Goal: Obtain resource: Obtain resource

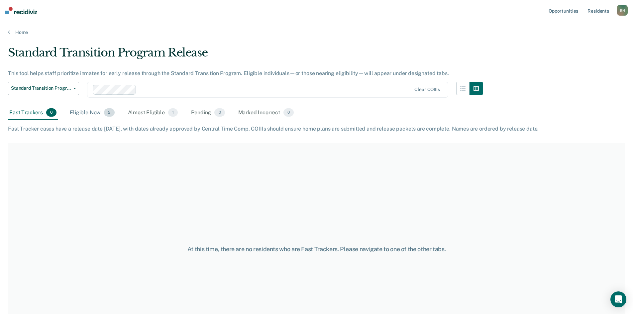
click at [100, 114] on div "Eligible Now 2" at bounding box center [91, 113] width 47 height 15
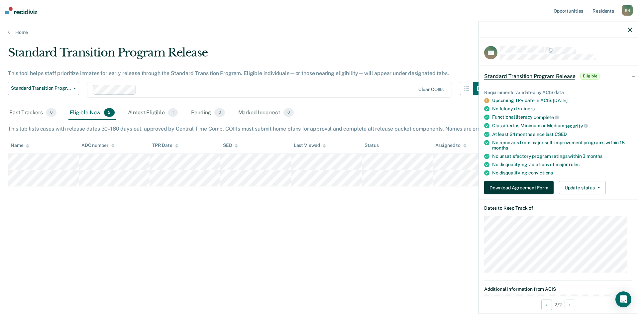
click at [535, 192] on button "Download Agreement Form" at bounding box center [518, 187] width 69 height 13
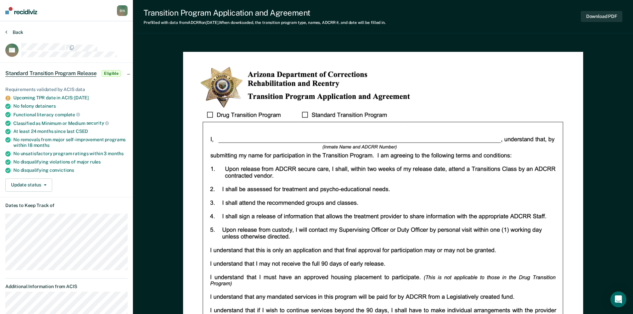
click at [8, 31] on button "Back" at bounding box center [14, 32] width 18 height 6
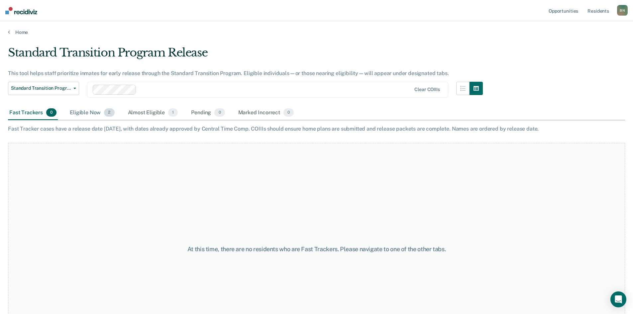
click at [94, 113] on div "Eligible Now 2" at bounding box center [91, 113] width 47 height 15
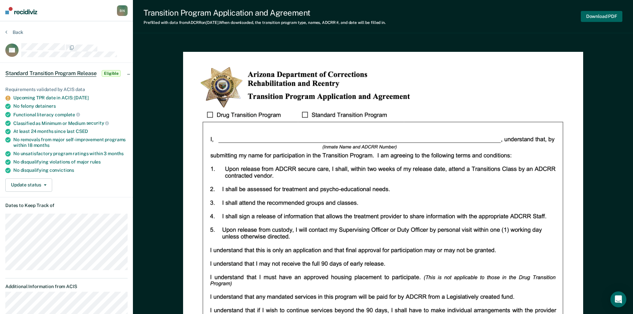
click at [604, 19] on button "Download PDF" at bounding box center [601, 16] width 42 height 11
click at [584, 16] on button "Download PDF" at bounding box center [601, 16] width 42 height 11
click at [112, 74] on span "Eligible" at bounding box center [111, 73] width 19 height 7
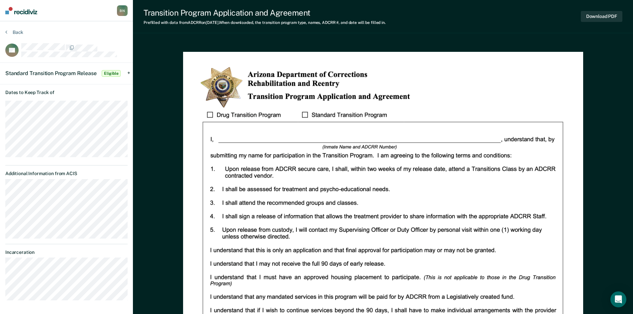
click at [112, 73] on span "Eligible" at bounding box center [111, 73] width 19 height 7
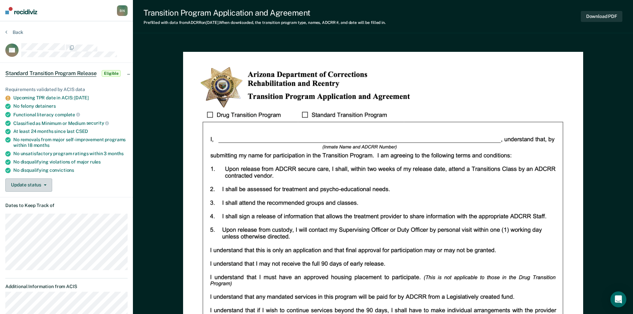
click at [45, 185] on button "Update status" at bounding box center [28, 184] width 47 height 13
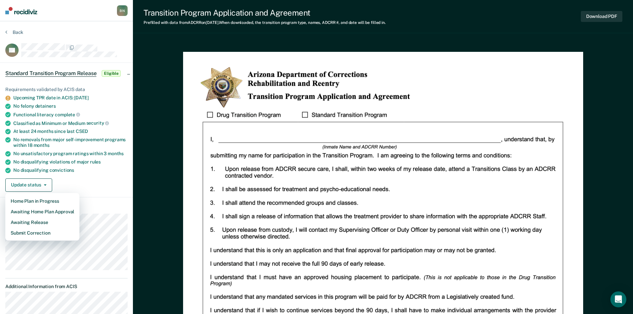
click at [111, 161] on div "No disqualifying violations of major rules" at bounding box center [70, 162] width 114 height 6
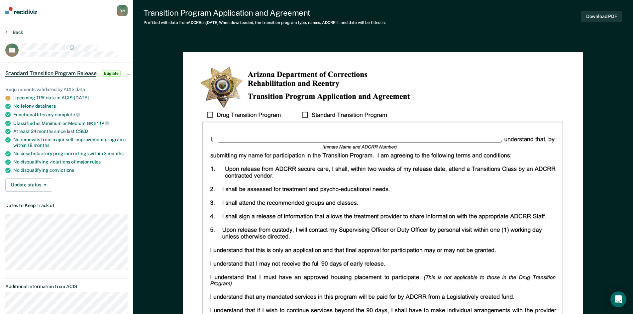
click at [17, 32] on button "Back" at bounding box center [14, 32] width 18 height 6
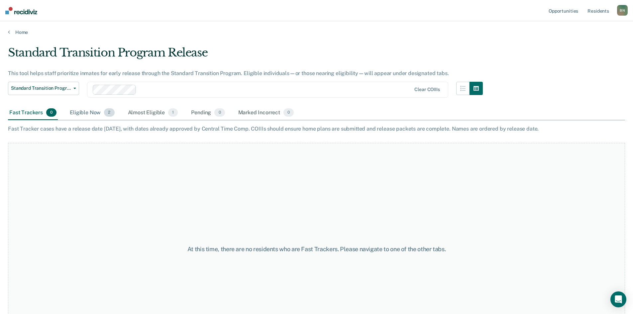
click at [90, 114] on div "Eligible Now 2" at bounding box center [91, 113] width 47 height 15
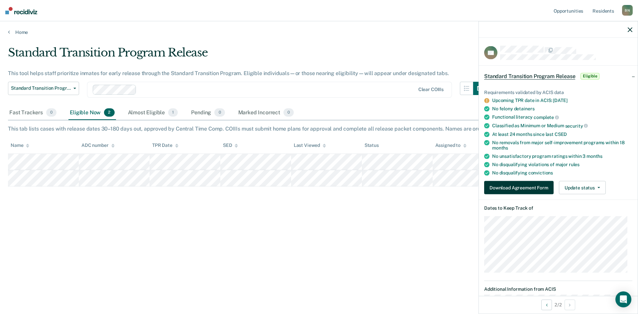
click at [523, 186] on button "Download Agreement Form" at bounding box center [518, 187] width 69 height 13
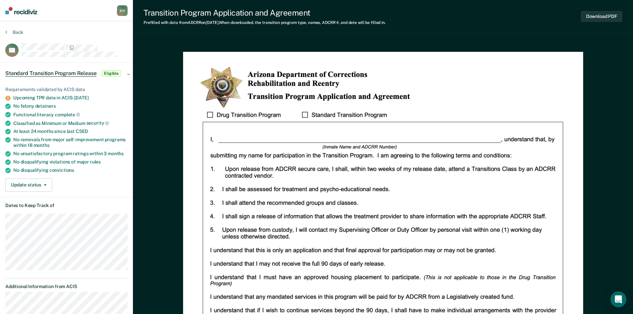
click at [265, 132] on img at bounding box center [383, 310] width 400 height 517
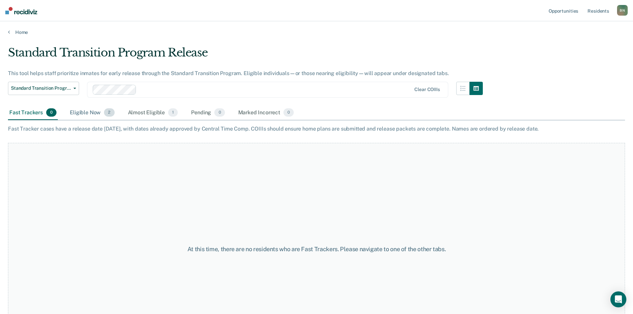
click at [93, 114] on div "Eligible Now 2" at bounding box center [91, 113] width 47 height 15
